Goal: Navigation & Orientation: Find specific page/section

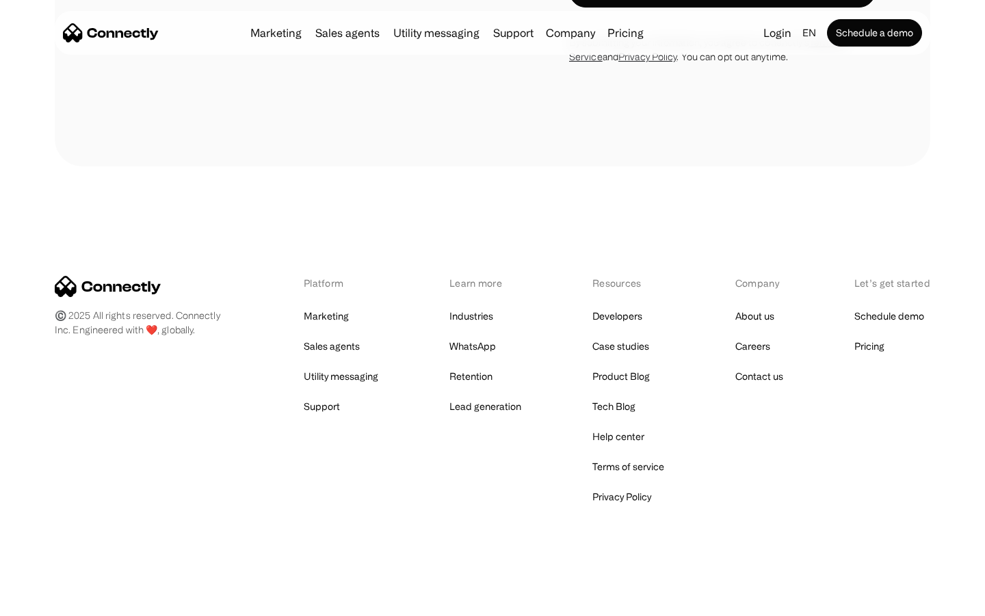
scroll to position [2630, 0]
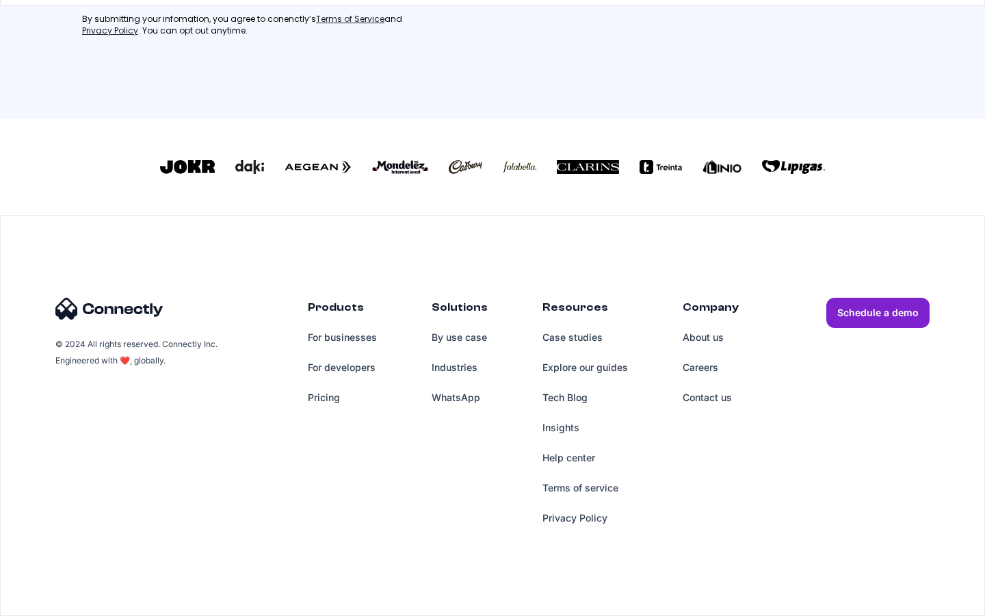
scroll to position [286, 0]
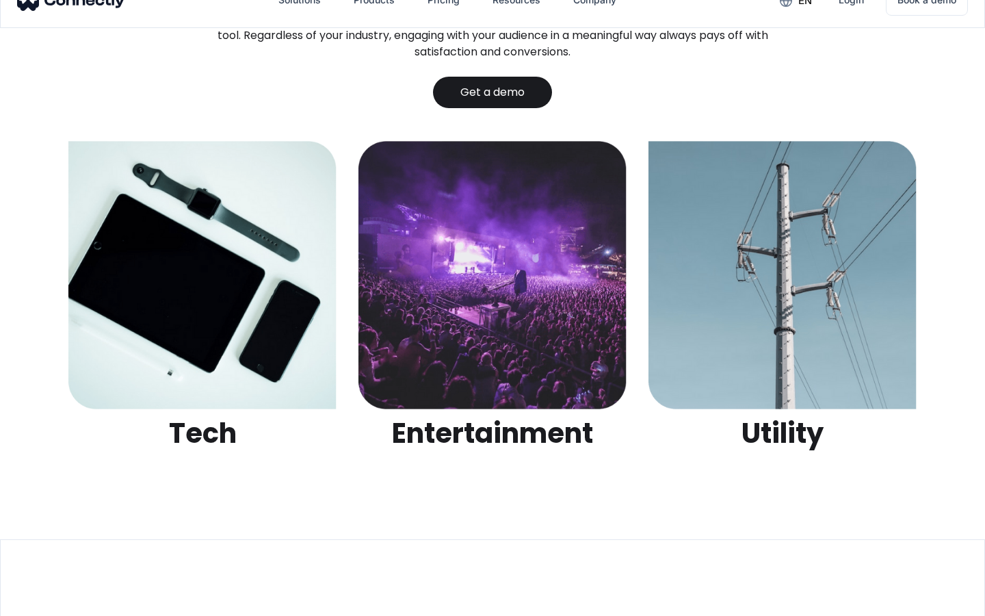
scroll to position [4316, 0]
